Goal: Entertainment & Leisure: Consume media (video, audio)

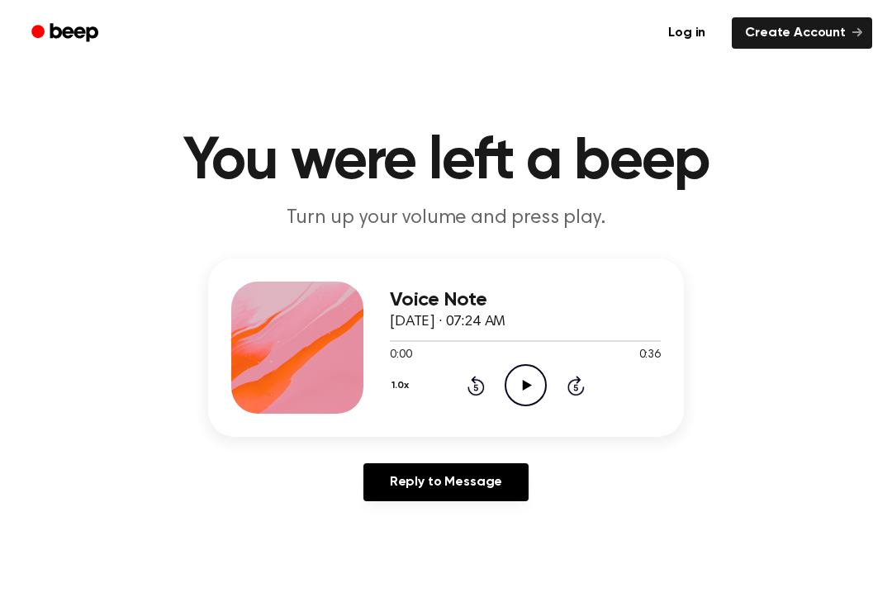
scroll to position [2, 0]
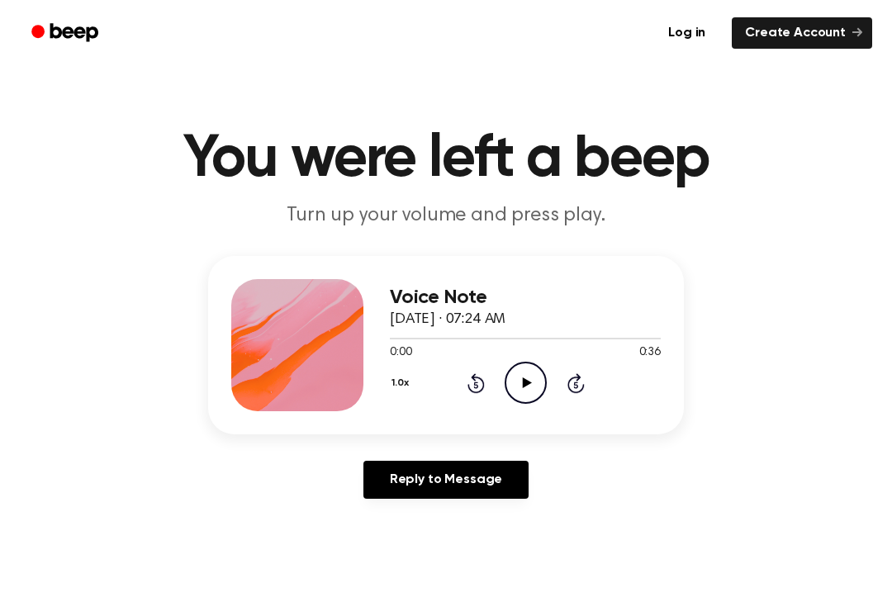
click at [515, 381] on icon "Play Audio" at bounding box center [526, 383] width 42 height 42
click at [473, 391] on icon at bounding box center [475, 383] width 17 height 20
click at [482, 389] on icon at bounding box center [475, 383] width 17 height 20
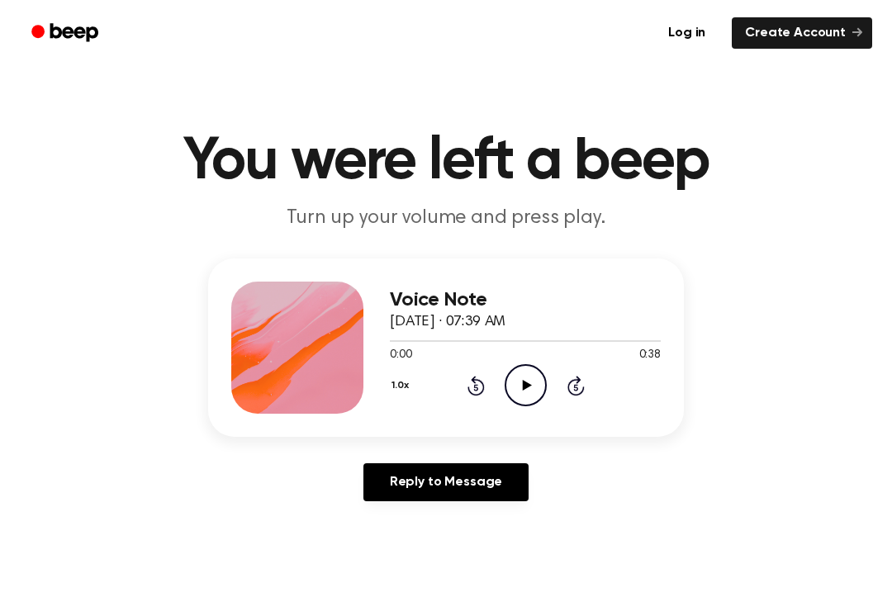
click at [550, 377] on div "1.0x Rewind 5 seconds Play Audio Skip 5 seconds" at bounding box center [525, 385] width 271 height 42
click at [527, 374] on icon "Play Audio" at bounding box center [526, 385] width 42 height 42
click at [462, 400] on div "1.0x Rewind 5 seconds Pause Audio Skip 5 seconds" at bounding box center [525, 385] width 271 height 42
click at [467, 365] on div "1.0x Rewind 5 seconds Pause Audio Skip 5 seconds" at bounding box center [525, 385] width 271 height 42
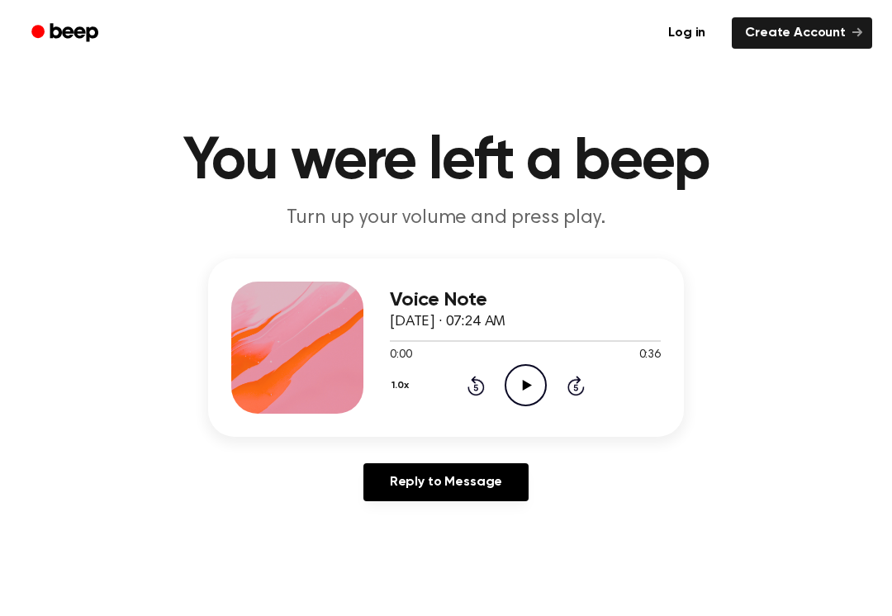
scroll to position [2, 0]
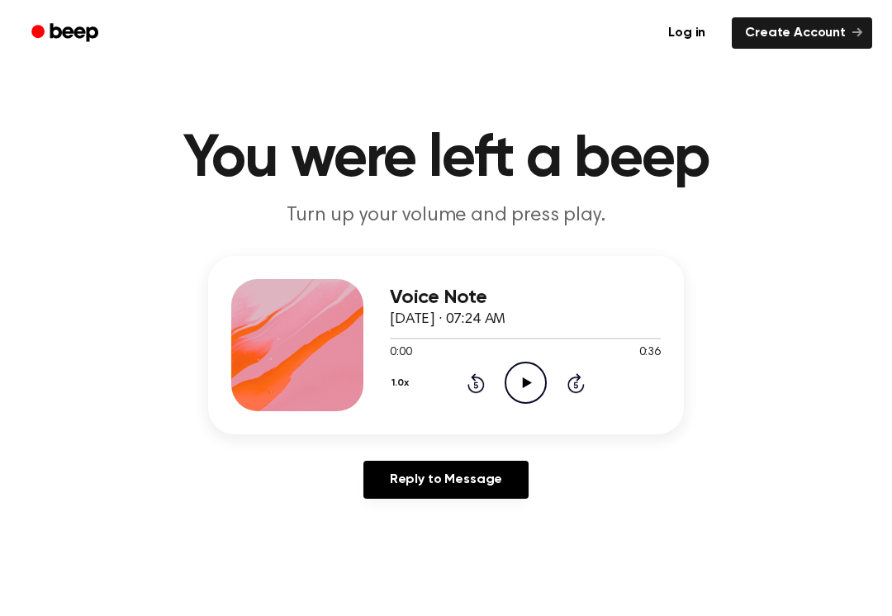
click at [521, 364] on icon "Play Audio" at bounding box center [526, 383] width 42 height 42
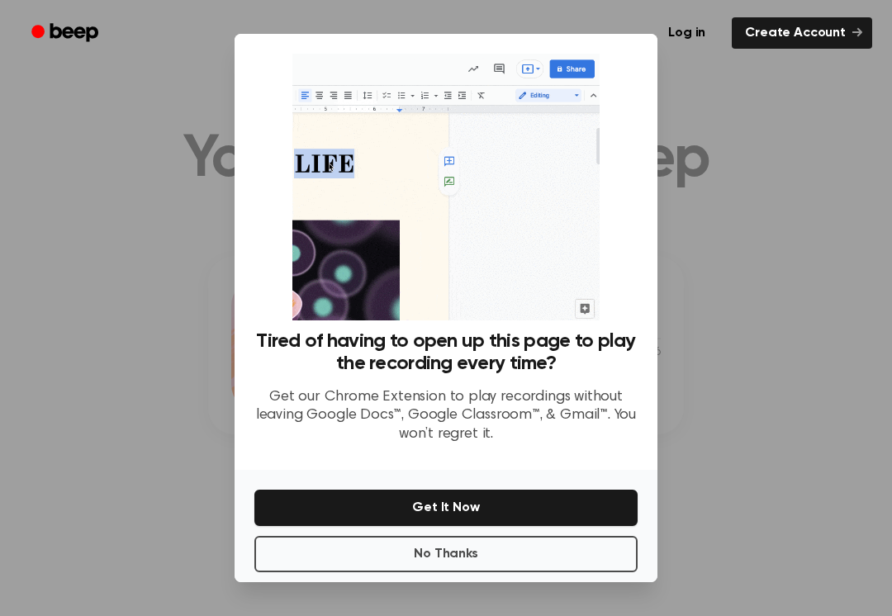
click at [729, 339] on div at bounding box center [446, 308] width 892 height 616
click at [560, 551] on button "No Thanks" at bounding box center [445, 554] width 383 height 36
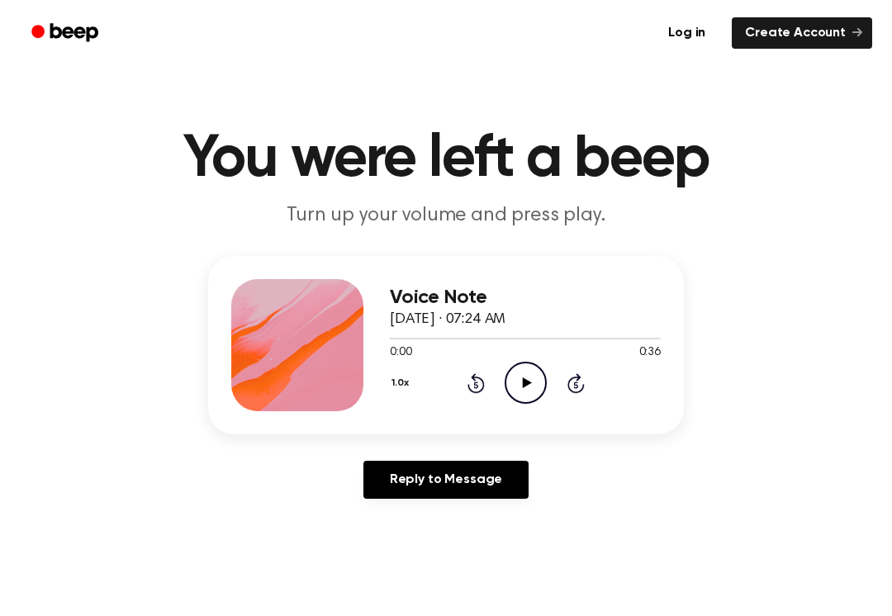
click at [515, 384] on icon "Play Audio" at bounding box center [526, 383] width 42 height 42
click at [489, 361] on div "0:08 0:36" at bounding box center [525, 352] width 271 height 17
click at [489, 360] on div "0:08 0:36" at bounding box center [525, 352] width 271 height 17
click at [459, 375] on div "1.0x Rewind 5 seconds Pause Audio Skip 5 seconds" at bounding box center [525, 383] width 271 height 42
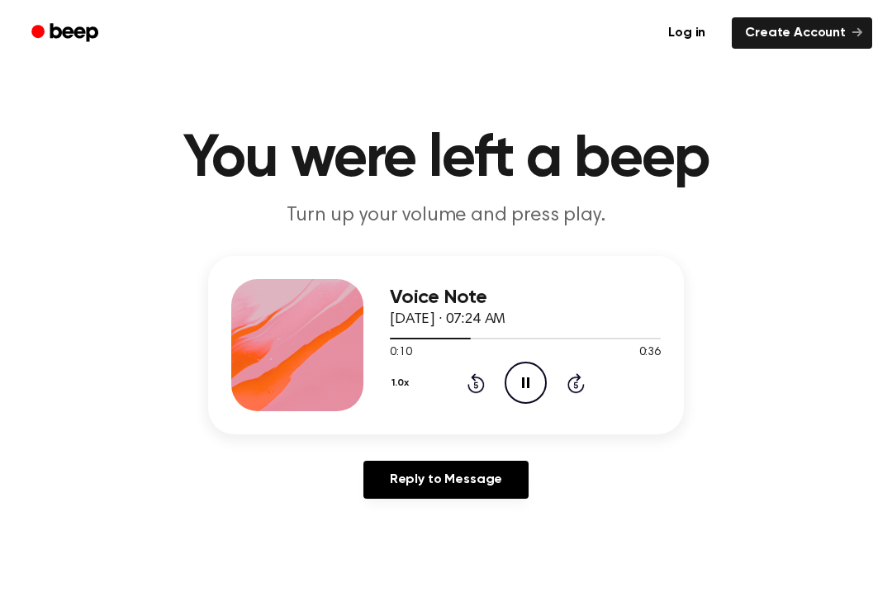
click at [478, 373] on icon "Rewind 5 seconds" at bounding box center [476, 382] width 18 height 21
click at [472, 379] on icon "Rewind 5 seconds" at bounding box center [476, 382] width 18 height 21
click at [472, 378] on icon at bounding box center [475, 383] width 17 height 20
click at [477, 389] on icon "Rewind 5 seconds" at bounding box center [476, 382] width 18 height 21
click at [477, 388] on icon at bounding box center [475, 385] width 4 height 7
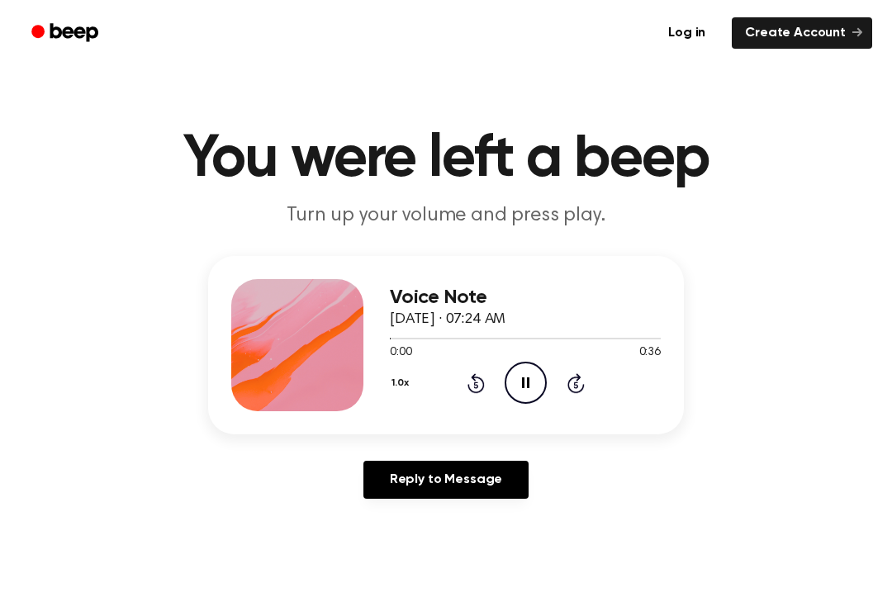
click at [474, 387] on icon "Rewind 5 seconds" at bounding box center [476, 382] width 18 height 21
click at [518, 381] on icon "Play Audio" at bounding box center [526, 383] width 42 height 42
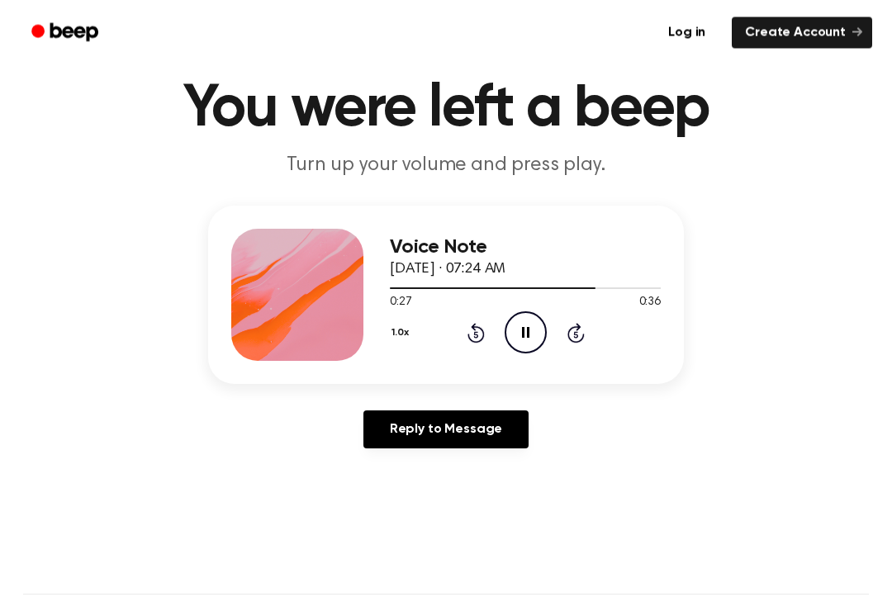
scroll to position [67, 0]
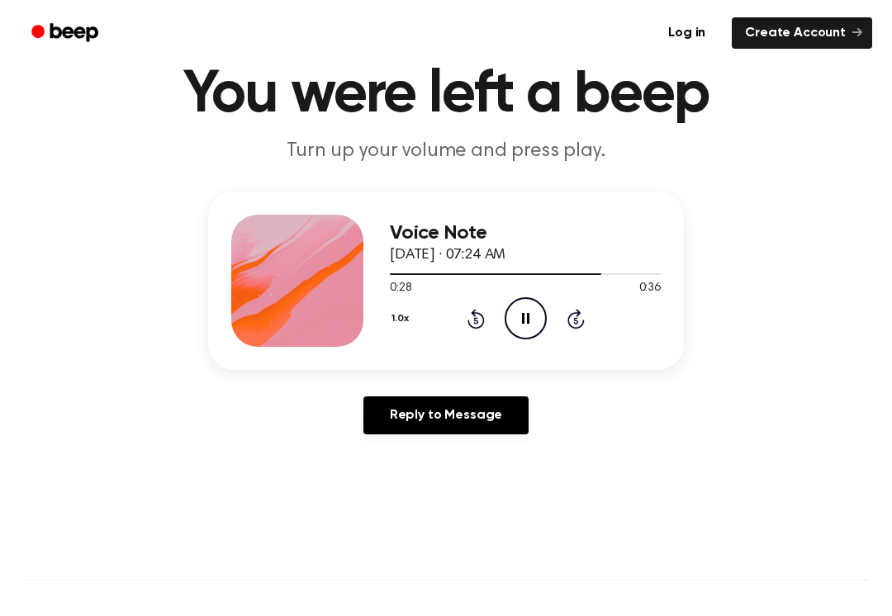
click at [478, 315] on icon at bounding box center [475, 319] width 17 height 20
click at [470, 323] on icon at bounding box center [475, 319] width 17 height 20
click at [469, 322] on icon at bounding box center [475, 319] width 17 height 20
click at [459, 329] on div "1.0x Rewind 5 seconds Pause Audio Skip 5 seconds" at bounding box center [525, 318] width 271 height 42
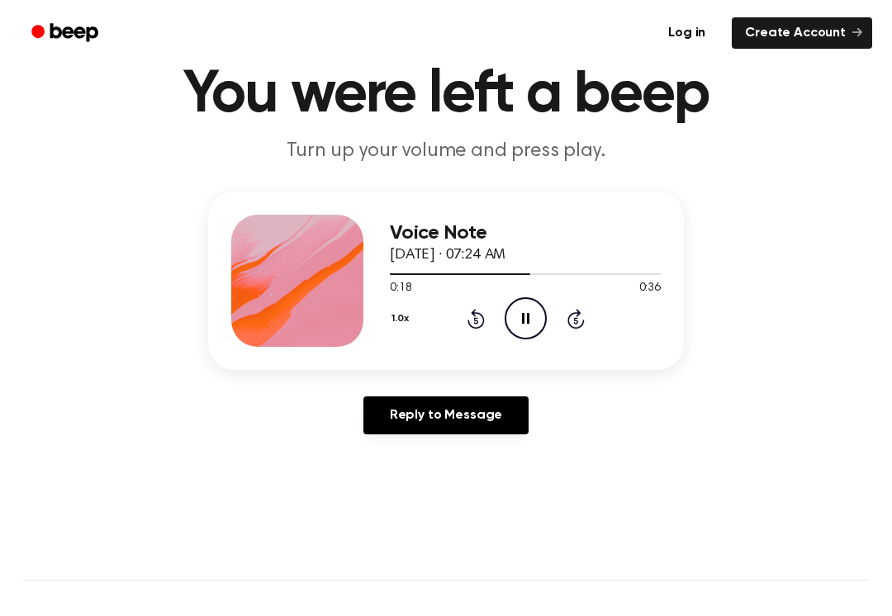
click at [467, 328] on icon "Rewind 5 seconds" at bounding box center [476, 318] width 18 height 21
click at [473, 334] on div "1.0x Rewind 5 seconds Pause Audio Skip 5 seconds" at bounding box center [525, 318] width 271 height 42
click at [502, 311] on div "1.0x Rewind 5 seconds Pause Audio Skip 5 seconds" at bounding box center [525, 318] width 271 height 42
click at [474, 311] on icon at bounding box center [475, 319] width 17 height 20
click at [479, 317] on icon "Rewind 5 seconds" at bounding box center [476, 318] width 18 height 21
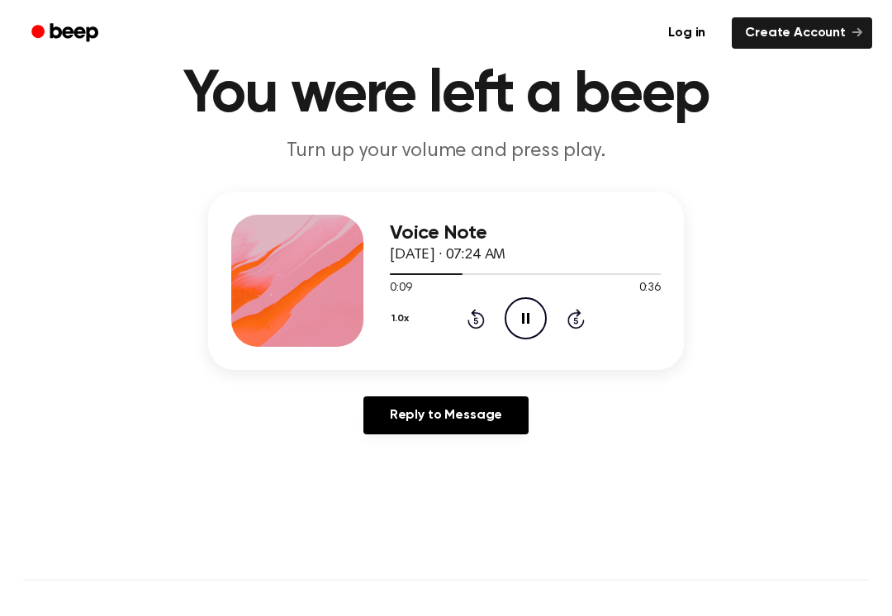
click at [479, 317] on icon "Rewind 5 seconds" at bounding box center [476, 318] width 18 height 21
click at [483, 325] on icon at bounding box center [475, 319] width 17 height 20
click at [442, 335] on div "1.0x Rewind 5 seconds Pause Audio Skip 5 seconds" at bounding box center [525, 318] width 271 height 42
click at [467, 322] on icon at bounding box center [475, 319] width 17 height 20
